Goal: Task Accomplishment & Management: Manage account settings

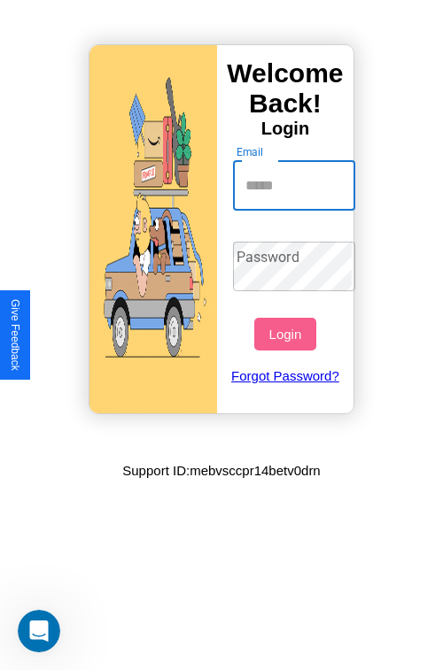
click at [296, 185] on input "Email" at bounding box center [294, 186] width 123 height 50
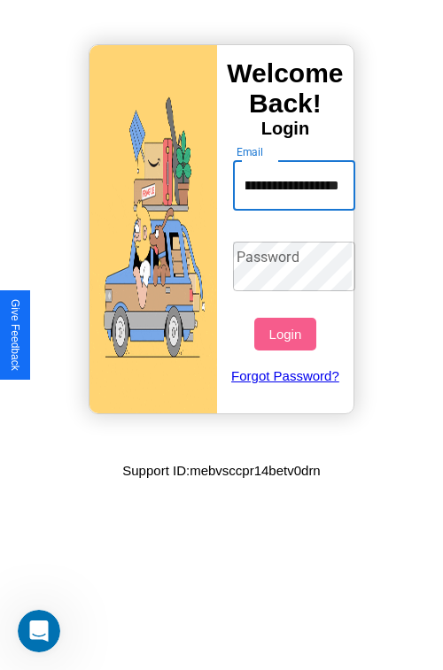
scroll to position [0, 82]
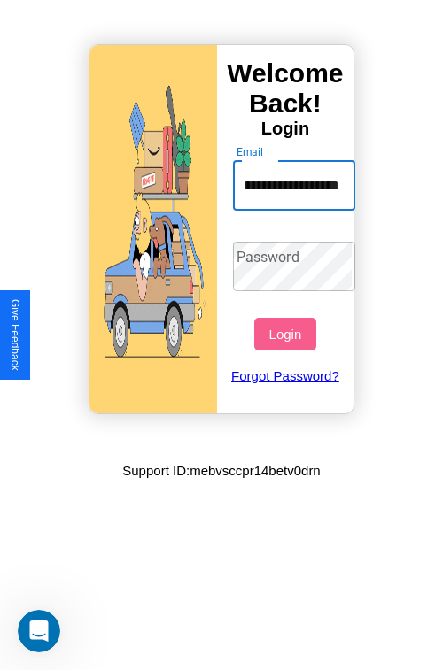
type input "**********"
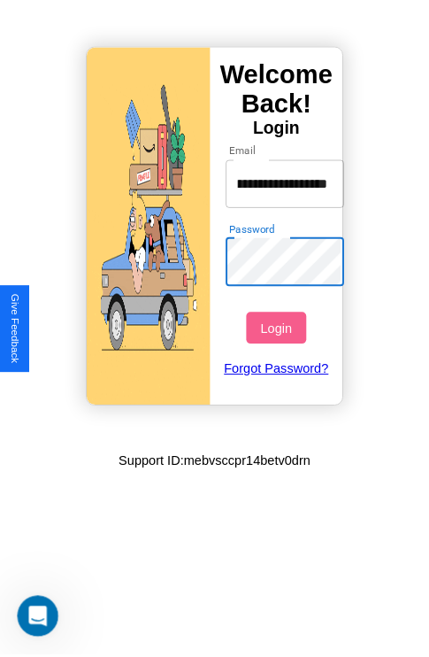
scroll to position [0, 0]
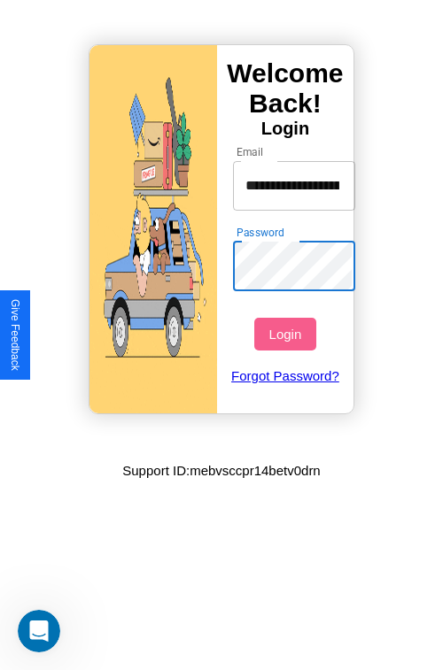
click at [296, 266] on div "Password Password" at bounding box center [294, 266] width 141 height 67
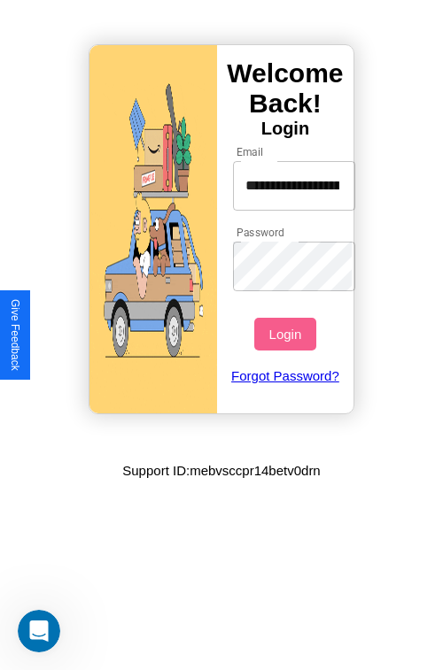
click at [287, 334] on button "Login" at bounding box center [284, 334] width 61 height 33
